Goal: Information Seeking & Learning: Stay updated

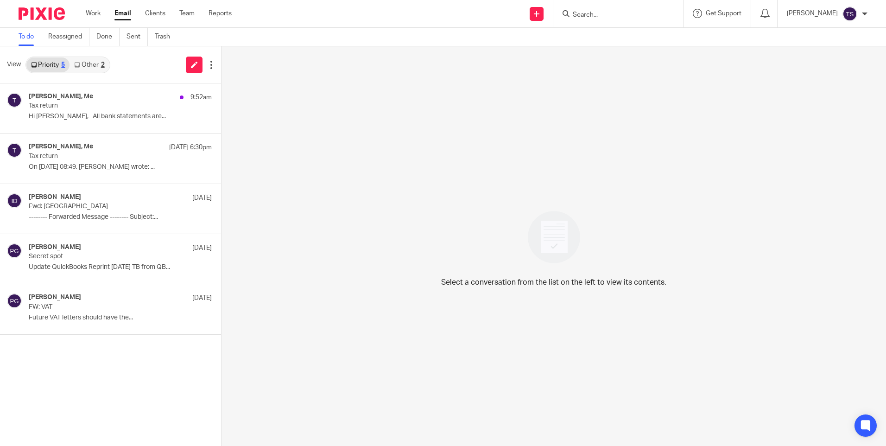
click at [89, 68] on link "Other 2" at bounding box center [89, 64] width 39 height 15
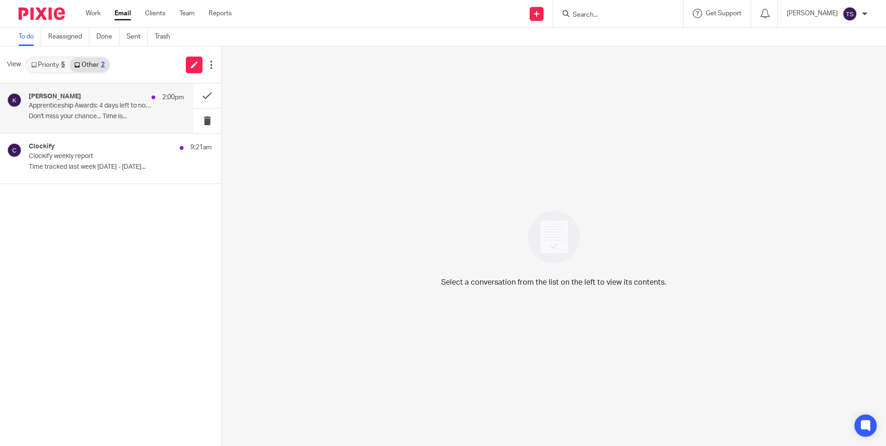
click at [77, 108] on p "Apprenticeship Awards: 4 days left to nominate, Tian ⌛" at bounding box center [91, 106] width 124 height 8
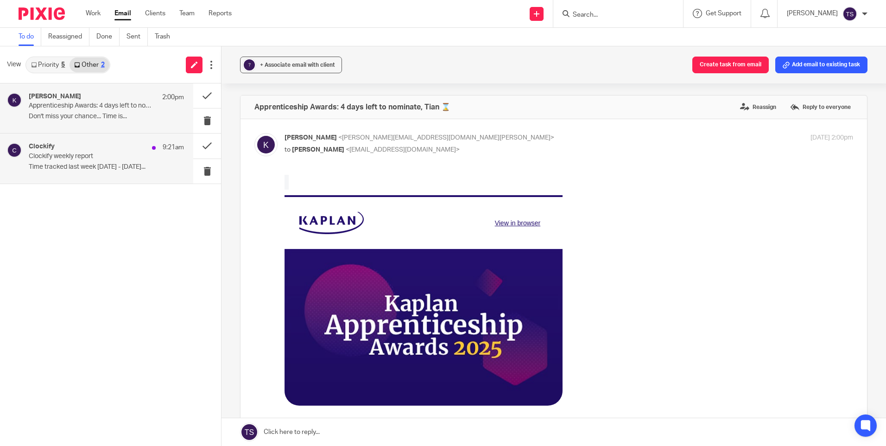
click at [72, 153] on p "Clockify weekly report" at bounding box center [91, 157] width 124 height 8
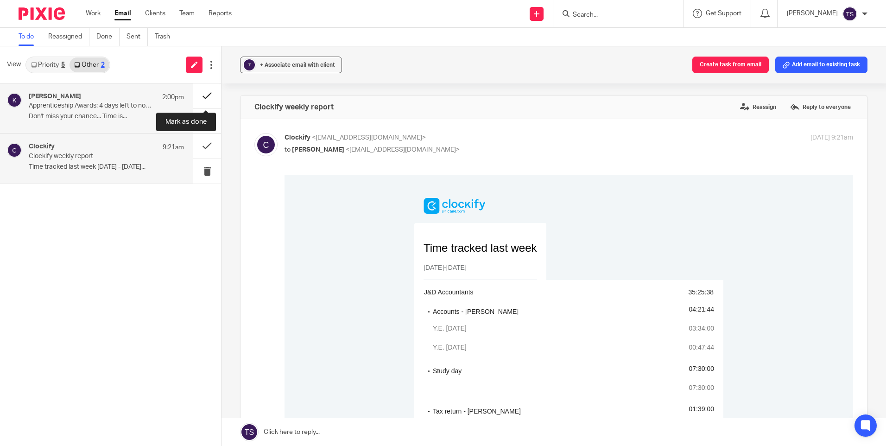
click at [203, 92] on button at bounding box center [207, 95] width 28 height 25
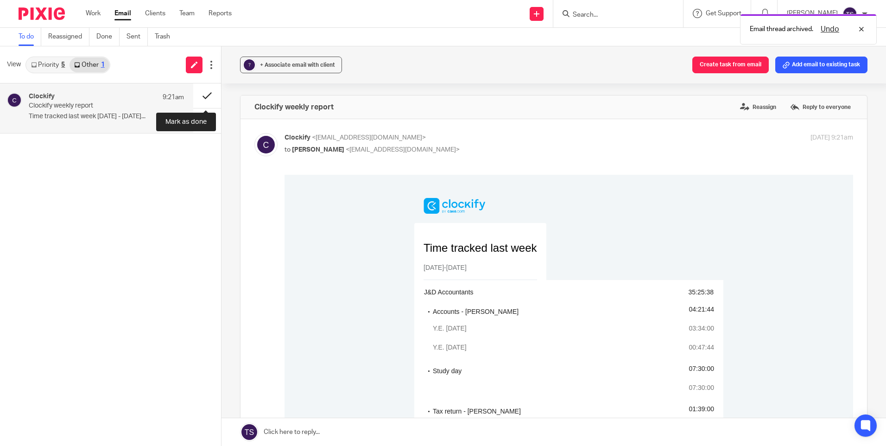
click at [205, 94] on button at bounding box center [207, 95] width 28 height 25
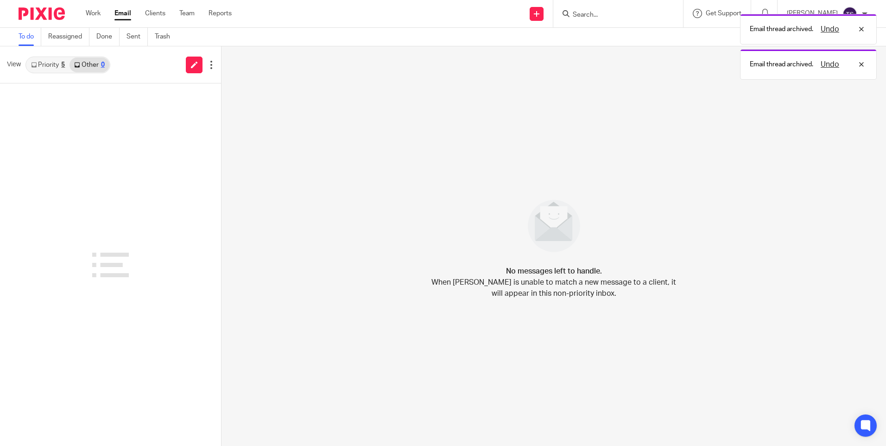
click at [50, 64] on link "Priority 5" at bounding box center [47, 64] width 43 height 15
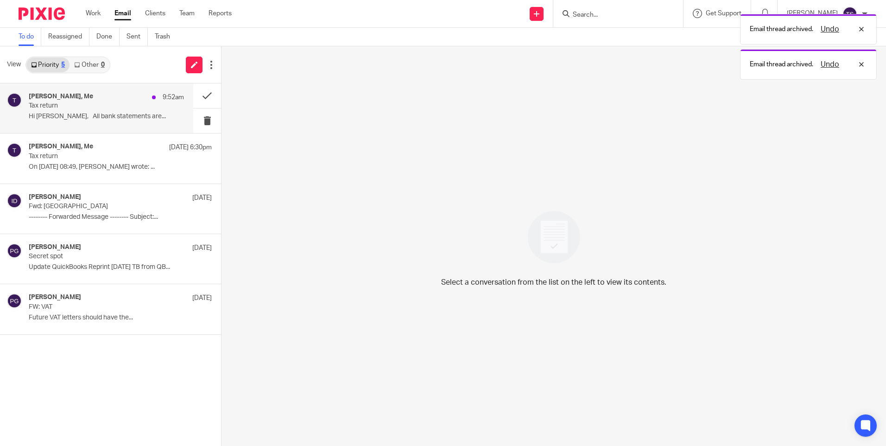
click at [84, 102] on div "[PERSON_NAME], Me 9:52am" at bounding box center [106, 97] width 155 height 9
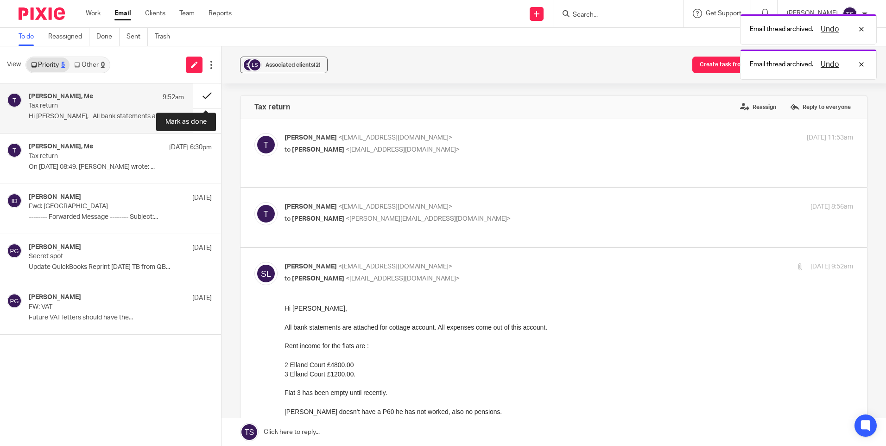
click at [209, 93] on button at bounding box center [207, 95] width 28 height 25
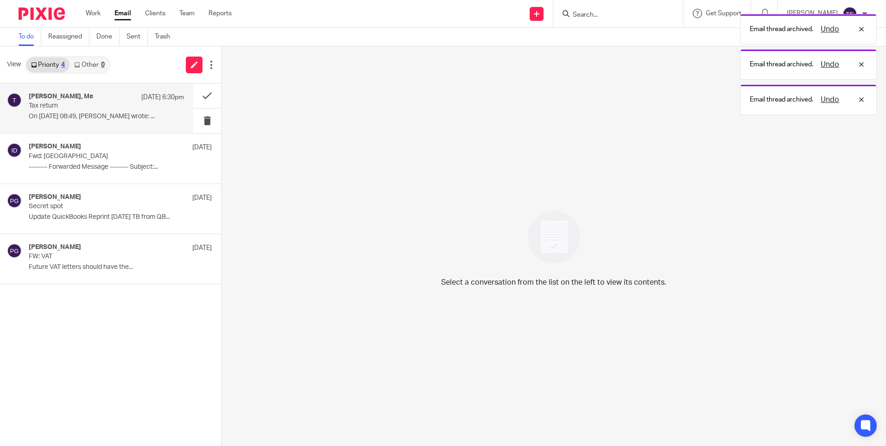
click at [108, 106] on p "Tax return" at bounding box center [91, 106] width 124 height 8
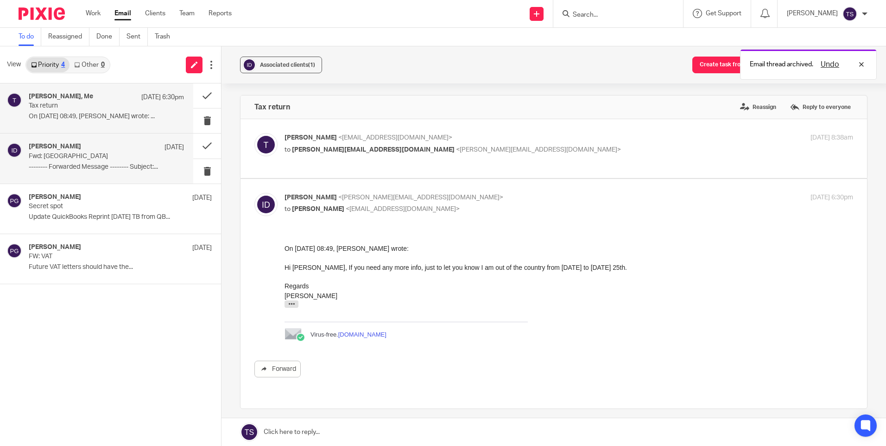
click at [107, 153] on p "Fwd: [GEOGRAPHIC_DATA]" at bounding box center [91, 157] width 124 height 8
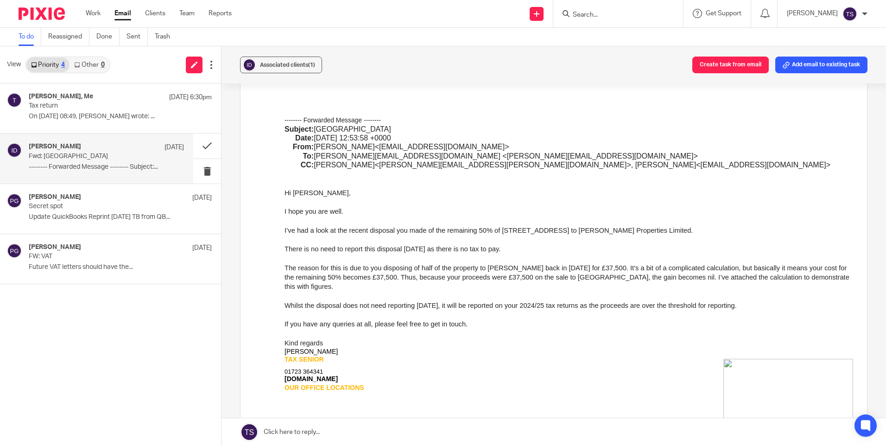
scroll to position [185, 0]
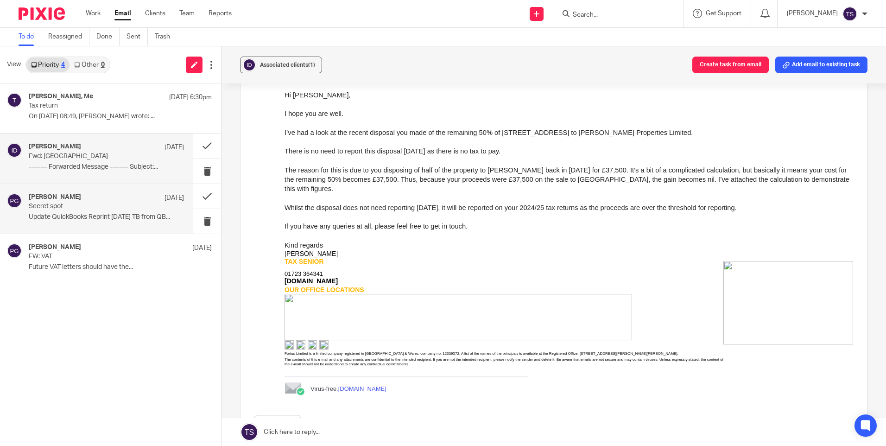
click at [49, 207] on p "Secret spot" at bounding box center [91, 207] width 124 height 8
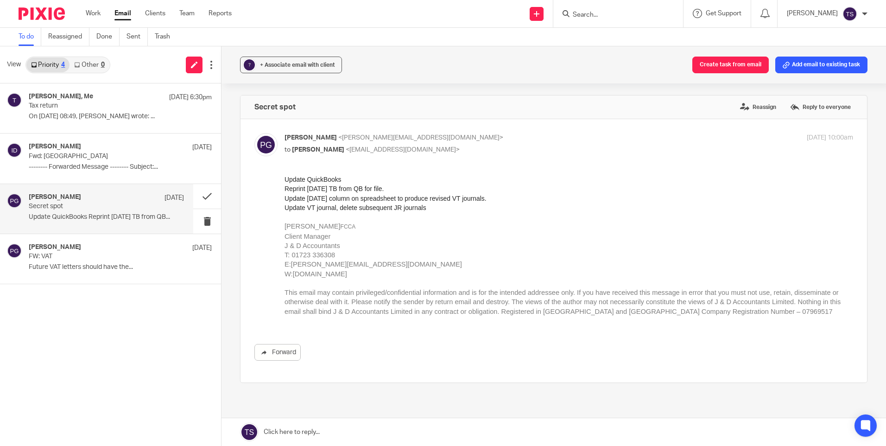
scroll to position [0, 0]
click at [121, 105] on p "Tax return" at bounding box center [91, 106] width 124 height 8
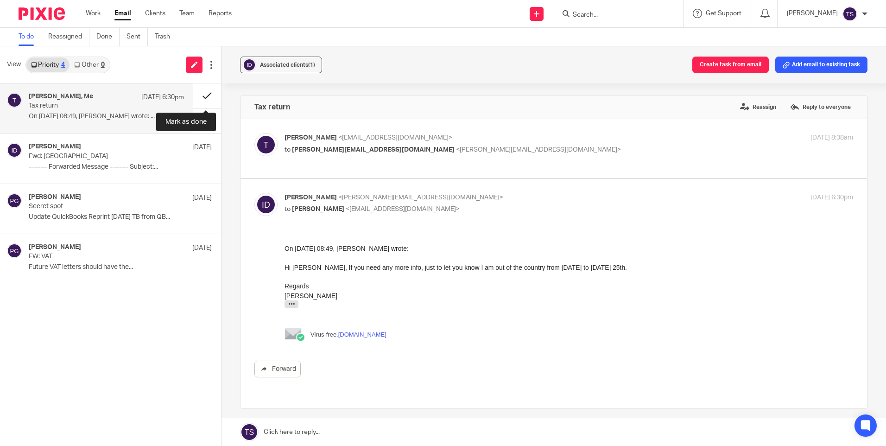
click at [206, 101] on button at bounding box center [207, 95] width 28 height 25
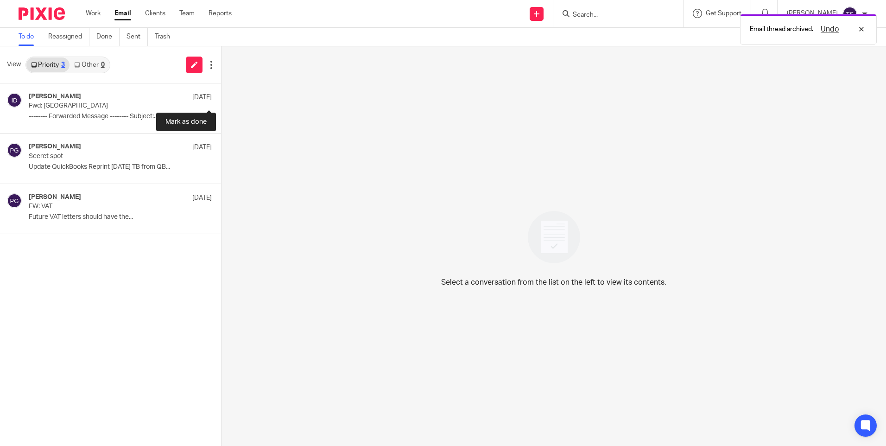
click at [221, 101] on button at bounding box center [224, 95] width 7 height 25
